Goal: Check status: Check status

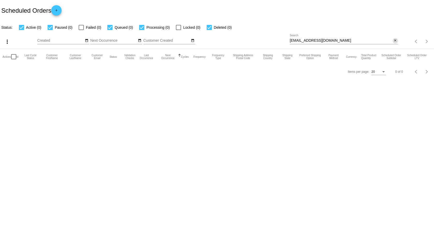
click at [396, 39] on mat-icon "close" at bounding box center [396, 41] width 4 height 4
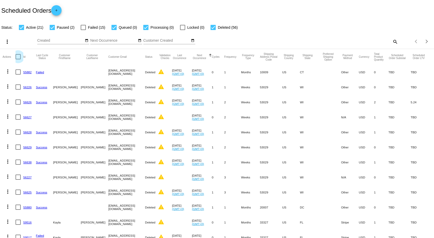
click at [19, 55] on div at bounding box center [18, 56] width 5 height 5
click at [18, 59] on input "checkbox" at bounding box center [18, 59] width 0 height 0
checkbox input "true"
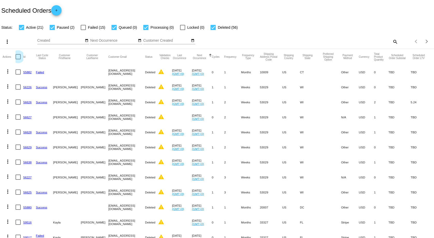
checkbox input "true"
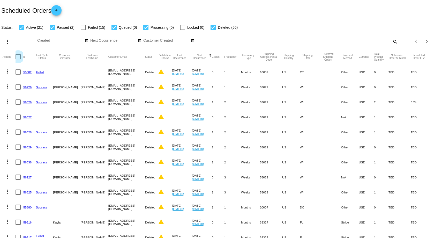
checkbox input "true"
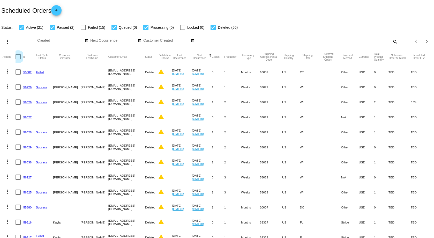
checkbox input "true"
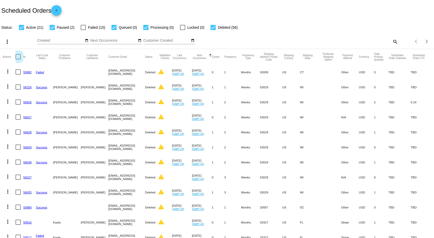
checkbox input "true"
click at [392, 41] on mat-icon "search" at bounding box center [395, 42] width 6 height 8
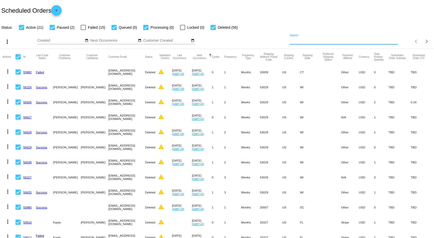
paste input "[EMAIL_ADDRESS][DOMAIN_NAME]"
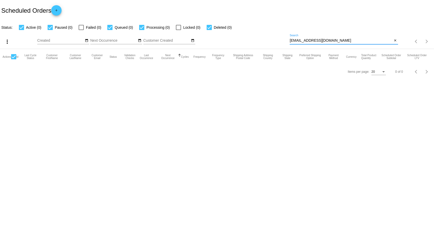
type input "[EMAIL_ADDRESS][DOMAIN_NAME]"
click at [15, 58] on div at bounding box center [13, 56] width 5 height 5
click at [14, 59] on input "checkbox" at bounding box center [13, 59] width 0 height 0
checkbox input "false"
click at [15, 56] on div at bounding box center [13, 56] width 5 height 5
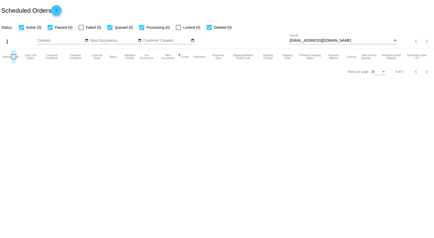
click at [14, 59] on input "checkbox" at bounding box center [13, 59] width 0 height 0
checkbox input "false"
click at [396, 41] on mat-icon "close" at bounding box center [396, 41] width 4 height 4
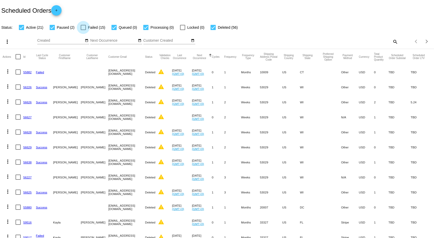
click at [82, 27] on div at bounding box center [83, 27] width 5 height 5
click at [83, 30] on input "Failed (15)" at bounding box center [83, 30] width 0 height 0
checkbox input "true"
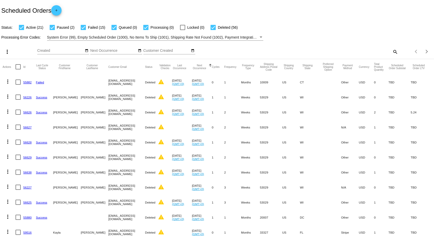
click at [392, 52] on mat-icon "search" at bounding box center [395, 52] width 6 height 8
paste input "[EMAIL_ADDRESS][DOMAIN_NAME]"
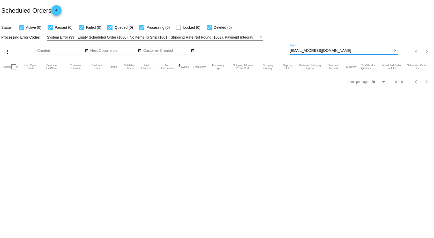
type input "[EMAIL_ADDRESS][DOMAIN_NAME]"
click at [116, 87] on div "Items per page: 20 0 of 0" at bounding box center [217, 82] width 434 height 14
